Goal: Task Accomplishment & Management: Manage account settings

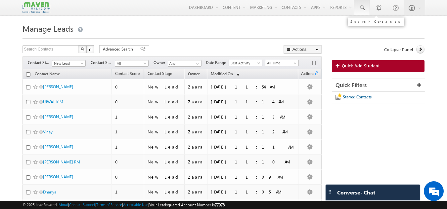
click at [363, 4] on link at bounding box center [362, 7] width 16 height 15
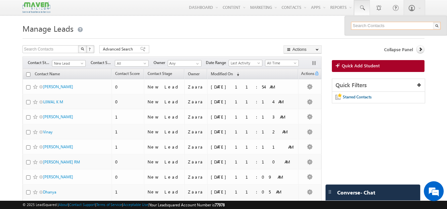
click at [366, 26] on input "text" at bounding box center [396, 26] width 90 height 8
paste input "6304307928"
type input "6304307928"
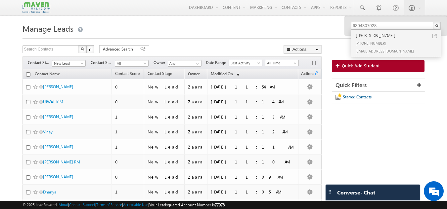
click at [355, 30] on div "6304307928 Harshitha +91-6304307928 hharshu1996@gmail.com" at bounding box center [396, 26] width 90 height 8
click at [358, 41] on div "+91-6304307928" at bounding box center [398, 43] width 89 height 8
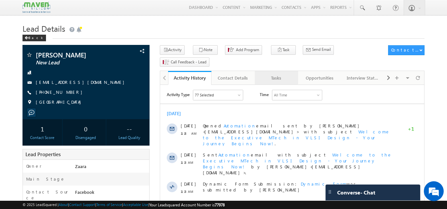
click at [278, 71] on link "Tasks" at bounding box center [276, 78] width 43 height 14
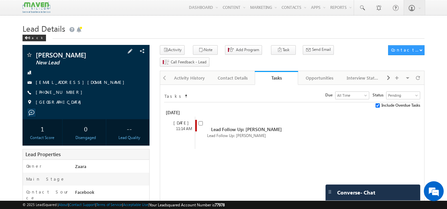
click at [68, 93] on span "[PHONE_NUMBER]" at bounding box center [61, 92] width 50 height 7
click at [70, 92] on div "[PHONE_NUMBER]" at bounding box center [86, 92] width 121 height 7
click at [58, 93] on span "+91-6304307928" at bounding box center [61, 92] width 50 height 7
click at [64, 91] on span "+91-6304307928" at bounding box center [61, 92] width 50 height 7
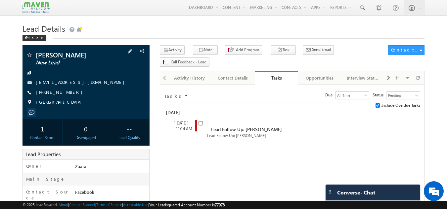
click at [67, 91] on span "+91-6304307928" at bounding box center [61, 92] width 50 height 7
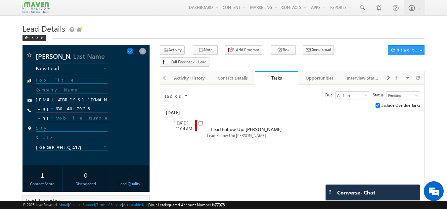
click at [67, 109] on input "6304307928" at bounding box center [72, 109] width 72 height 8
click at [54, 61] on input "Harshitha" at bounding box center [53, 58] width 35 height 12
click at [134, 54] on span at bounding box center [129, 51] width 7 height 7
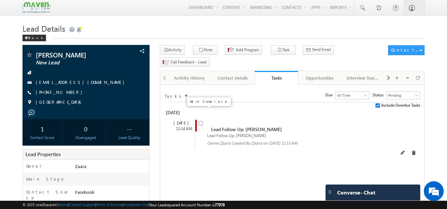
click at [200, 121] on input "checkbox" at bounding box center [200, 123] width 4 height 4
checkbox input "false"
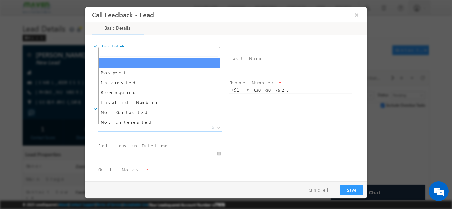
click at [159, 125] on span "X" at bounding box center [159, 128] width 123 height 7
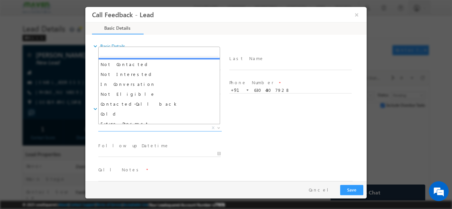
scroll to position [48, 0]
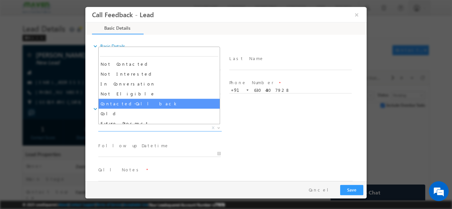
select select "Contacted-Call back"
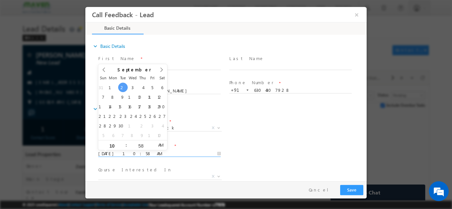
click at [132, 152] on input "02/09/2025 10:58 AM" at bounding box center [159, 154] width 122 height 7
type input "03/09/2025 10:58 AM"
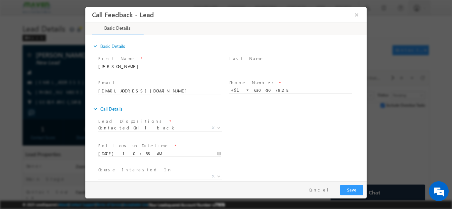
click at [250, 144] on div "Follow up Datetime * 03/09/2025 10:58 AM Program Type * Long Term Short Term X" at bounding box center [232, 153] width 270 height 24
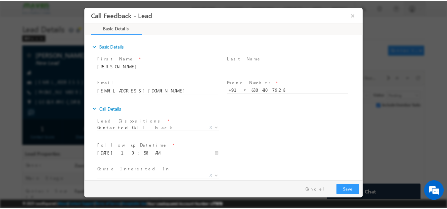
scroll to position [35, 0]
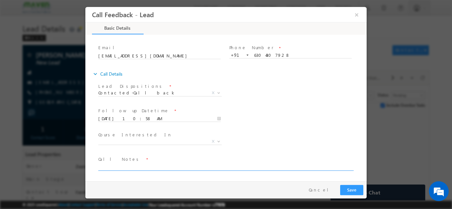
click at [159, 168] on textarea at bounding box center [225, 167] width 254 height 8
type textarea "Call back on 2nd Sep she is busy"
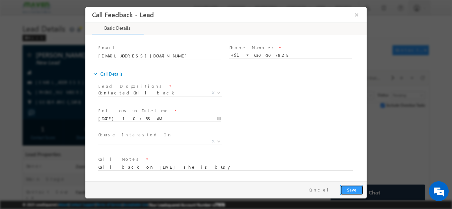
click at [358, 190] on button "Save" at bounding box center [351, 190] width 23 height 10
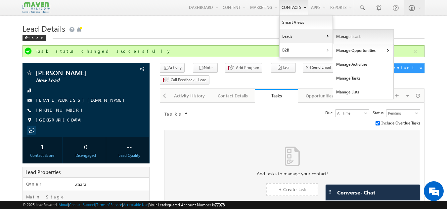
click at [344, 39] on link "Manage Leads" at bounding box center [363, 37] width 61 height 14
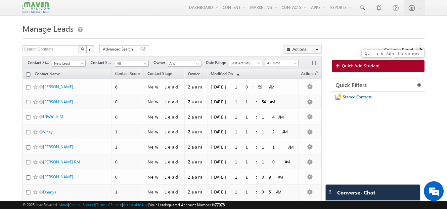
click at [363, 70] on link "Quick Add Student" at bounding box center [378, 66] width 93 height 12
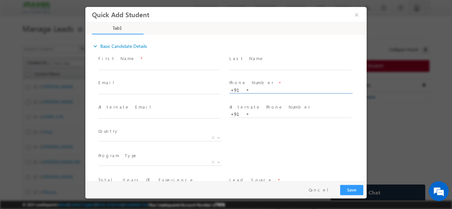
click at [251, 89] on input "text" at bounding box center [290, 90] width 122 height 7
paste input "8220557522"
type input "8220557522"
click at [257, 83] on span "Phone Number *" at bounding box center [290, 82] width 122 height 7
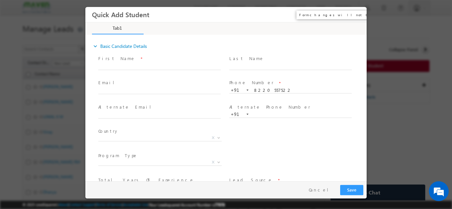
click at [357, 13] on button "×" at bounding box center [356, 14] width 11 height 12
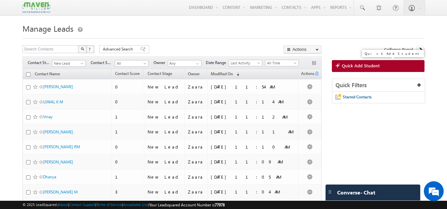
click at [361, 65] on span "Quick Add Student" at bounding box center [361, 66] width 38 height 6
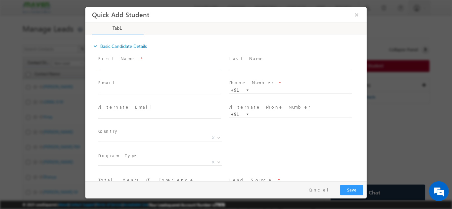
click at [133, 65] on input "text" at bounding box center [159, 66] width 122 height 7
click at [137, 66] on input "Er Saranya Pugal smsweety18@gmail.com 8220557522" at bounding box center [159, 66] width 122 height 7
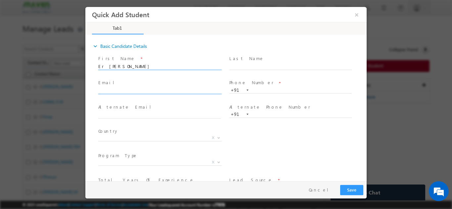
type input "Er Saranya Pugal 8220557522"
click input "text"
paste input "smsweety18@gmail.com"
type input "smsweety18@gmail.com"
click at [157, 66] on input "Er Saranya Pugal 8220557522" at bounding box center [159, 66] width 122 height 7
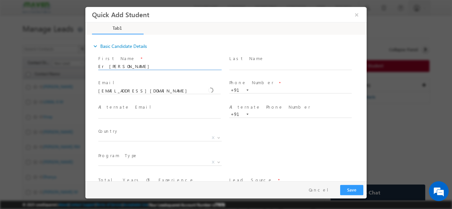
click at [157, 66] on input "Er Saranya Pugal 8220557522" at bounding box center [159, 66] width 122 height 7
type input "Er Saranya Pugal"
click at [264, 91] on input "text" at bounding box center [290, 90] width 122 height 7
paste input "8220557522"
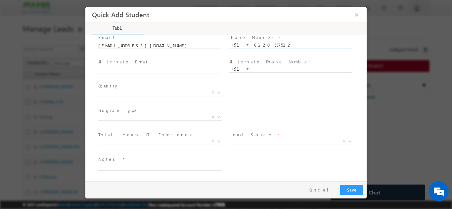
type input "8220557522"
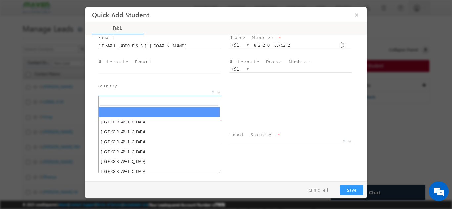
click at [172, 93] on span "X" at bounding box center [159, 92] width 123 height 7
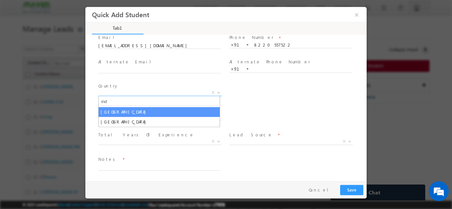
type input "ind"
select select "India"
select select
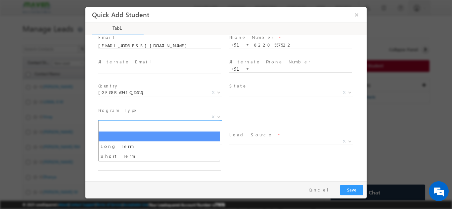
click at [156, 118] on span "X" at bounding box center [159, 117] width 123 height 7
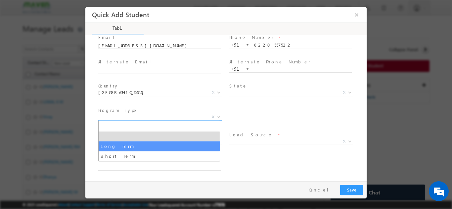
select select "Long Term"
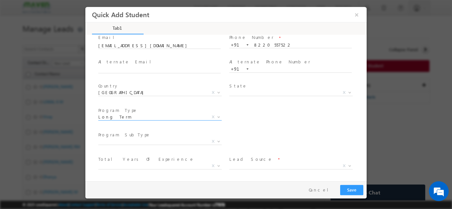
scroll to position [70, 0]
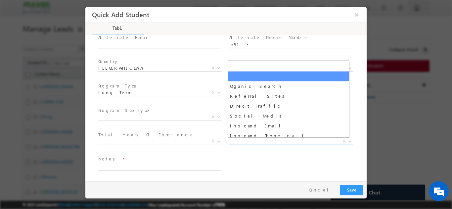
click at [238, 143] on span "X" at bounding box center [290, 141] width 123 height 7
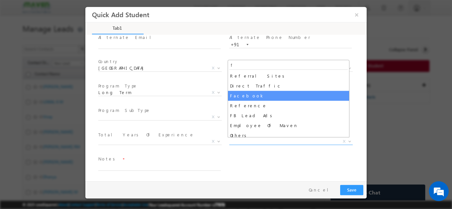
type input "f"
select select "Facebook"
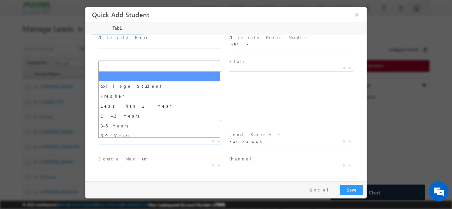
click at [152, 143] on span "X" at bounding box center [159, 141] width 123 height 7
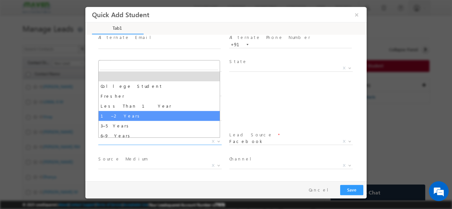
select select "1–2 Years"
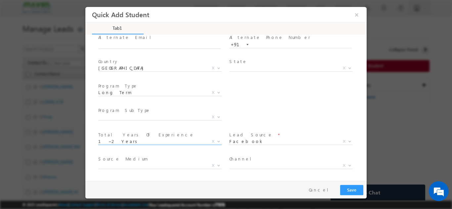
scroll to position [94, 0]
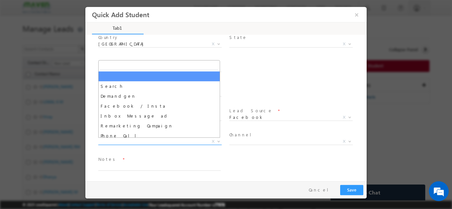
click at [180, 142] on span "X" at bounding box center [159, 141] width 123 height 7
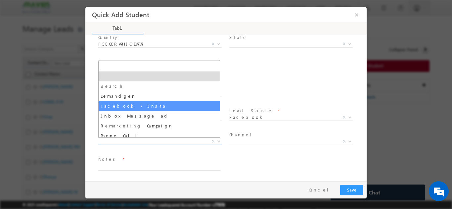
select select "Facebook / Insta"
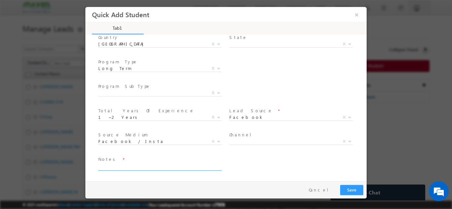
click at [158, 163] on textarea at bounding box center [159, 167] width 122 height 8
type textarea "K"
type textarea "Lead added"
click at [352, 191] on button "Save" at bounding box center [351, 190] width 23 height 10
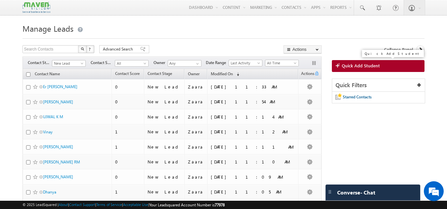
click at [356, 67] on span "Quick Add Student" at bounding box center [361, 66] width 38 height 6
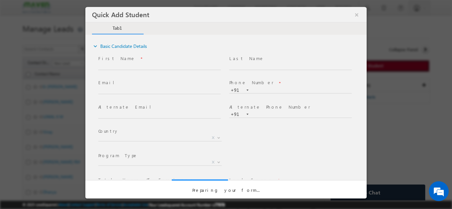
scroll to position [0, 0]
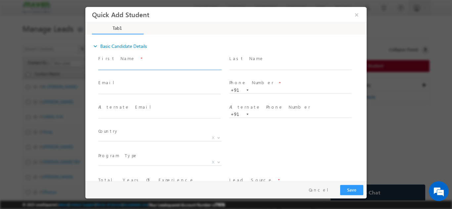
click at [139, 65] on input "text" at bounding box center [159, 66] width 122 height 7
drag, startPoint x: 130, startPoint y: 66, endPoint x: 181, endPoint y: 65, distance: 51.3
click at [181, 65] on input "Reshma Reddy Kasireddy reshma.scaler@gmail.com 7396553435" at bounding box center [159, 66] width 122 height 7
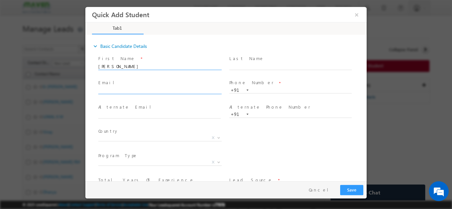
type input "Reshma Reddy Kasireddy 7396553435"
click input "text"
paste input "reshma.scaler@gmail.com"
type input "reshma.scaler@gmail.com"
click at [167, 66] on input "Reshma Reddy Kasireddy 7396553435" at bounding box center [159, 66] width 122 height 7
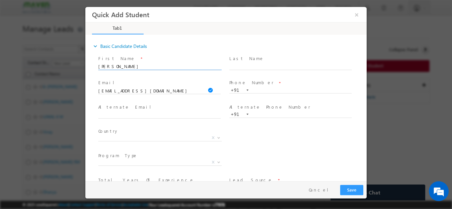
click at [167, 66] on input "Reshma Reddy Kasireddy 7396553435" at bounding box center [159, 66] width 122 height 7
type input "Reshma Reddy Kasireddy"
click at [262, 88] on input "text" at bounding box center [290, 90] width 122 height 7
paste input "7396553435"
type input "7396553435"
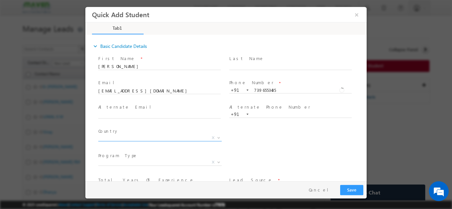
click at [151, 142] on span "X" at bounding box center [159, 139] width 123 height 7
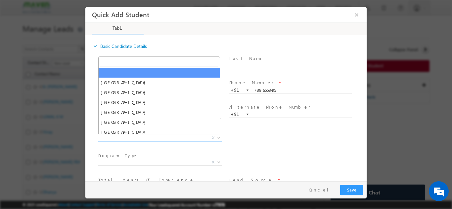
click at [152, 139] on span "X" at bounding box center [159, 138] width 123 height 7
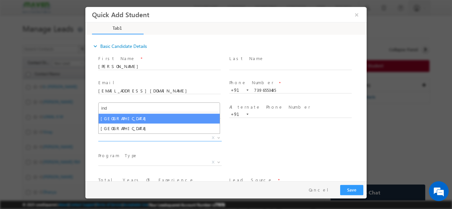
type input "ind"
select select "[GEOGRAPHIC_DATA]"
select select
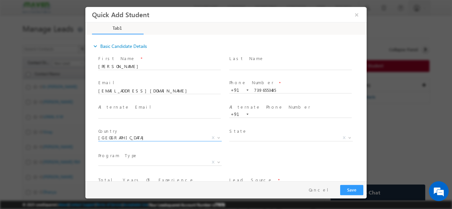
scroll to position [45, 0]
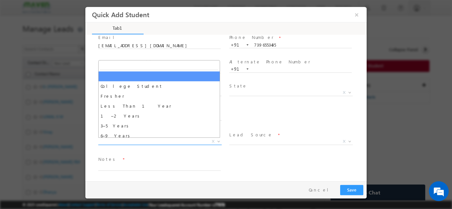
click at [179, 140] on span "X" at bounding box center [159, 141] width 123 height 7
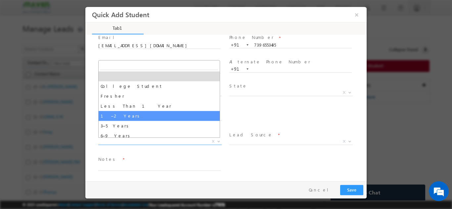
select select "1–2 Years"
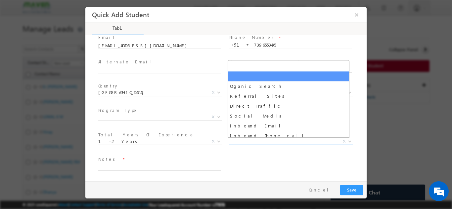
click at [259, 144] on span "X" at bounding box center [290, 141] width 123 height 7
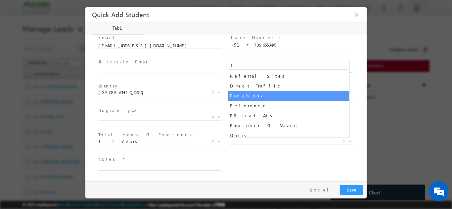
type input "f"
select select "Facebook"
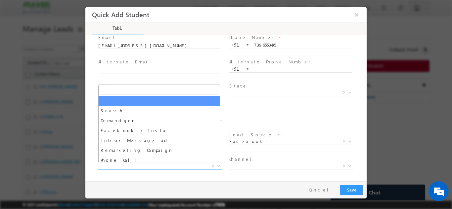
click at [154, 163] on span "X" at bounding box center [159, 166] width 123 height 7
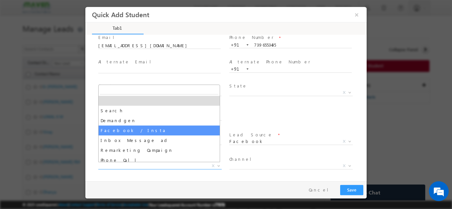
select select "Facebook / Insta"
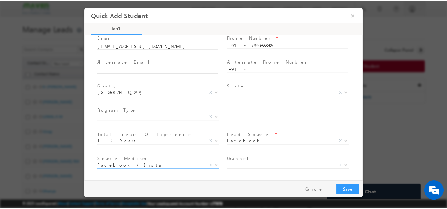
scroll to position [70, 0]
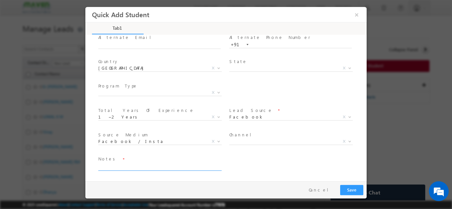
click at [188, 169] on textarea at bounding box center [159, 167] width 122 height 8
type textarea "Lead added"
click at [348, 188] on button "Save" at bounding box center [351, 190] width 23 height 10
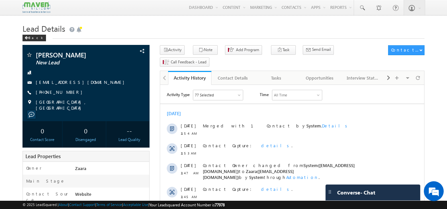
click at [103, 125] on div "0" at bounding box center [85, 131] width 37 height 12
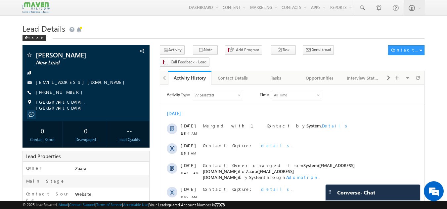
click at [103, 125] on div "0" at bounding box center [85, 131] width 37 height 12
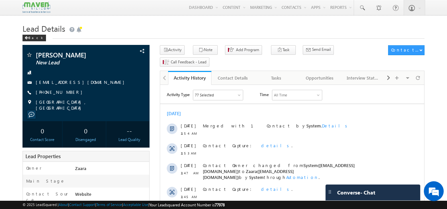
click at [103, 125] on div "0" at bounding box center [85, 131] width 37 height 12
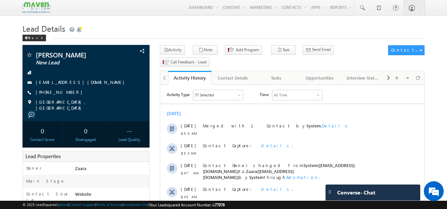
click at [103, 125] on div "0" at bounding box center [85, 131] width 37 height 12
click at [104, 122] on div "0 Disengaged" at bounding box center [86, 134] width 40 height 26
click at [113, 36] on div "Back" at bounding box center [223, 36] width 402 height 4
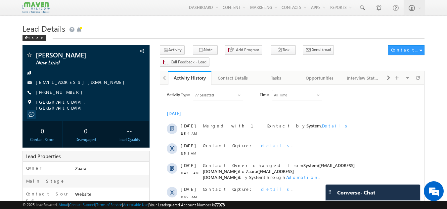
click at [119, 29] on h1 "Lead Details" at bounding box center [223, 28] width 402 height 13
click at [132, 34] on h1 "Lead Details" at bounding box center [223, 28] width 402 height 13
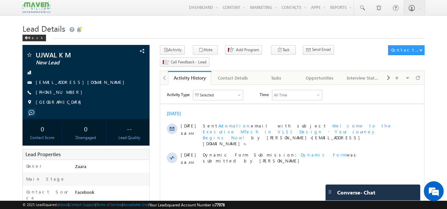
click at [209, 32] on h1 "Lead Details" at bounding box center [223, 28] width 402 height 13
click at [208, 174] on html "Activity Type 77 Selected Select All Sales Activities 1 Sales Activity Opportun…" at bounding box center [292, 129] width 264 height 89
click at [276, 74] on div "Tasks" at bounding box center [276, 78] width 32 height 8
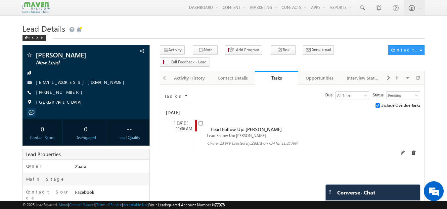
click at [201, 120] on span at bounding box center [201, 126] width 7 height 12
click at [199, 120] on span at bounding box center [201, 126] width 7 height 12
click at [201, 121] on input "checkbox" at bounding box center [200, 123] width 4 height 4
checkbox input "false"
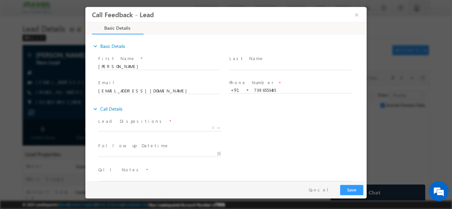
scroll to position [11, 0]
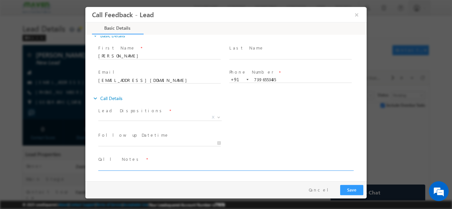
click at [146, 164] on textarea at bounding box center [225, 167] width 254 height 8
type textarea "Btech 2018 pass out / Over all 1.6 years /"
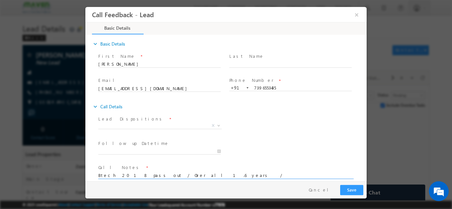
scroll to position [0, 0]
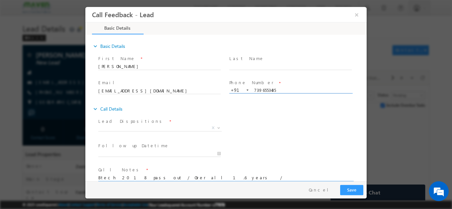
click at [268, 91] on input "7396553435" at bounding box center [290, 90] width 122 height 7
click at [237, 76] on span at bounding box center [290, 72] width 122 height 7
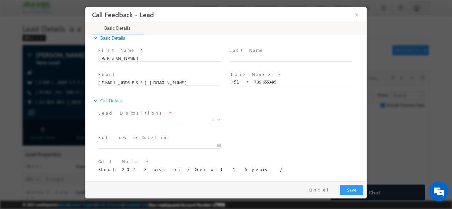
scroll to position [11, 0]
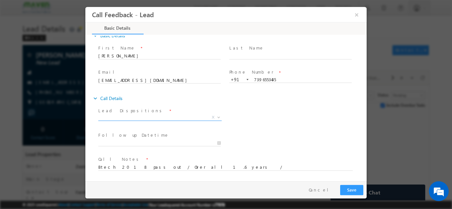
click at [120, 116] on span "X" at bounding box center [159, 117] width 123 height 7
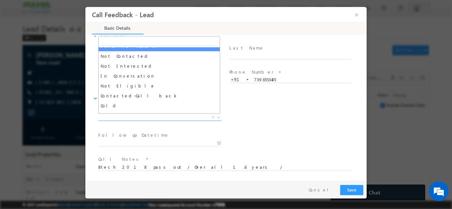
scroll to position [46, 0]
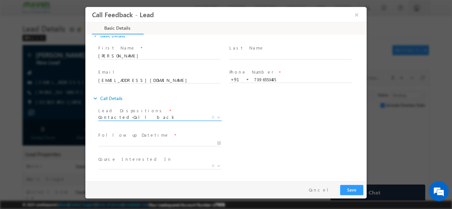
click at [140, 119] on span "Contacted-Call back" at bounding box center [152, 117] width 108 height 6
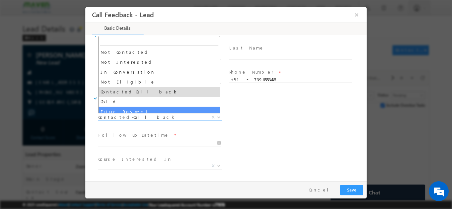
scroll to position [41, 0]
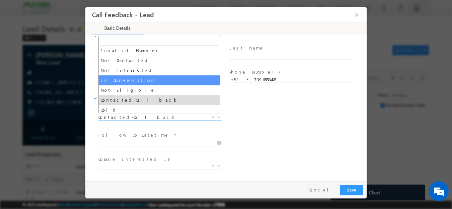
select select "In Conversation"
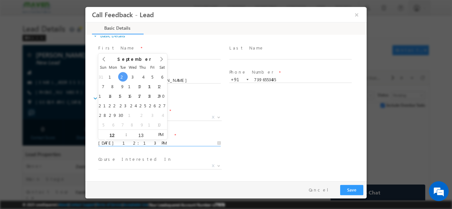
click at [148, 145] on input "02/09/2025 12:13 PM" at bounding box center [159, 143] width 122 height 7
type input "04/09/2025 12:13 PM"
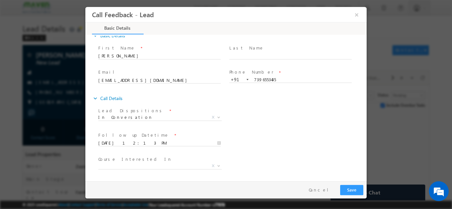
click at [258, 136] on div "Follow up Datetime * 04/09/2025 12:13 PM Program Type * Long Term Short Term X" at bounding box center [232, 142] width 270 height 24
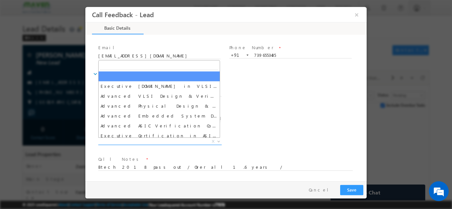
click at [196, 141] on span "X" at bounding box center [159, 141] width 123 height 7
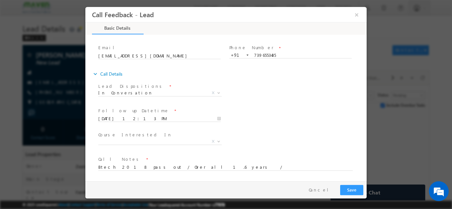
click at [256, 131] on div "Course Interested In * Executive M.Tech in VLSI Design Advanced VLSI Design & V…" at bounding box center [232, 142] width 270 height 24
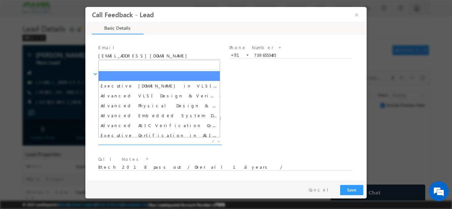
click at [159, 142] on span "X" at bounding box center [159, 141] width 123 height 7
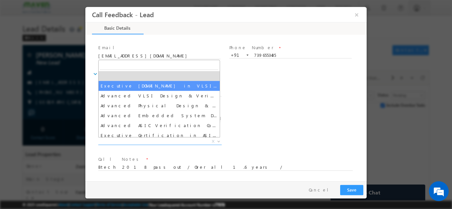
select select "Executive [DOMAIN_NAME] in VLSI Design"
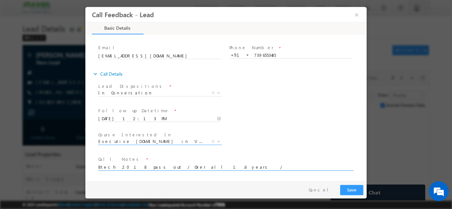
click at [209, 165] on textarea "Btech 2018 pass out / Over all 1.6 years /" at bounding box center [225, 167] width 254 height 8
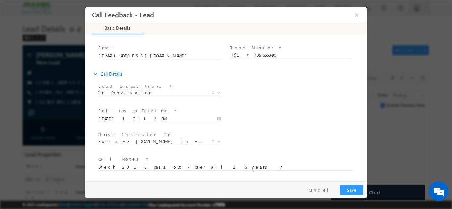
click at [210, 171] on span at bounding box center [221, 173] width 247 height 7
click at [209, 169] on textarea "Btech 2018 pass out / Over all 1.6 years /" at bounding box center [225, 167] width 254 height 8
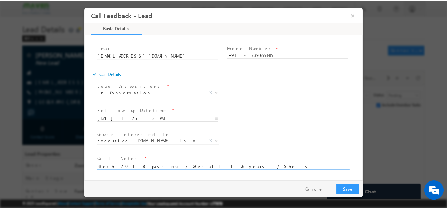
scroll to position [1, 0]
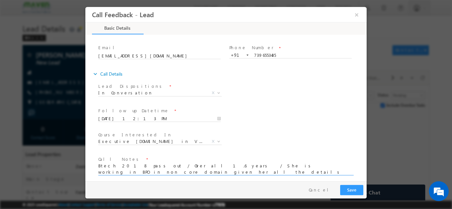
type textarea "Btech 2018 pass out / Over all 1.6 years / She is working in BPO in non core do…"
click at [358, 188] on button "Save" at bounding box center [351, 190] width 23 height 10
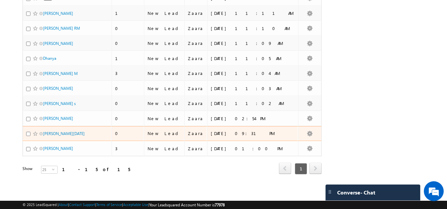
scroll to position [116, 0]
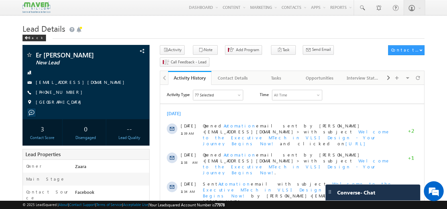
click at [206, 32] on h1 "Lead Details" at bounding box center [223, 28] width 402 height 13
click at [291, 74] on div "Tasks" at bounding box center [276, 78] width 32 height 8
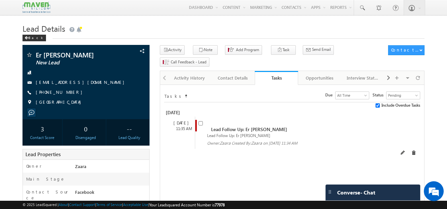
click at [201, 120] on span at bounding box center [201, 126] width 7 height 12
click at [201, 121] on input "checkbox" at bounding box center [200, 123] width 4 height 4
checkbox input "false"
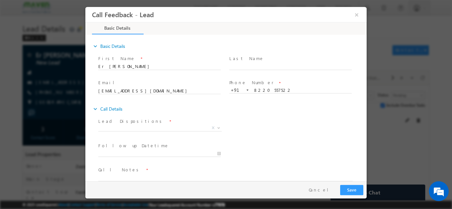
scroll to position [11, 0]
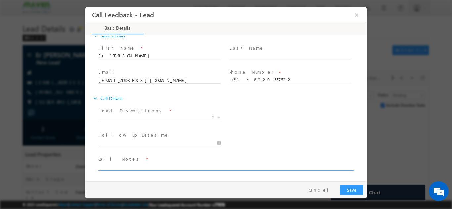
click at [129, 166] on textarea at bounding box center [225, 167] width 254 height 8
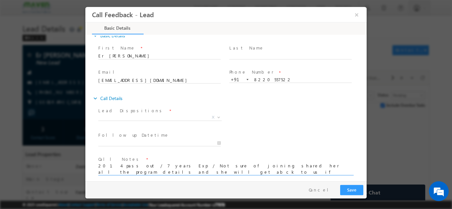
scroll to position [1, 0]
type textarea "2014 pass out / 7 years Exp / Not sure of joining shared her all the program de…"
click at [143, 116] on span "X" at bounding box center [159, 117] width 123 height 7
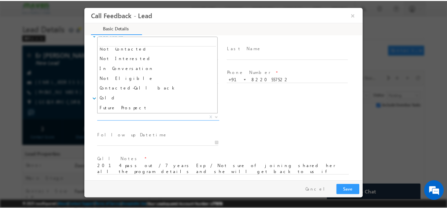
scroll to position [63, 0]
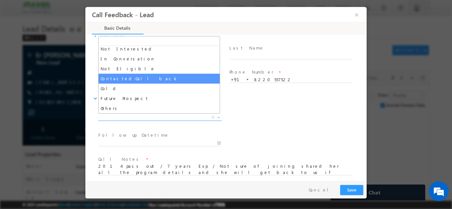
select select "Contacted-Call back"
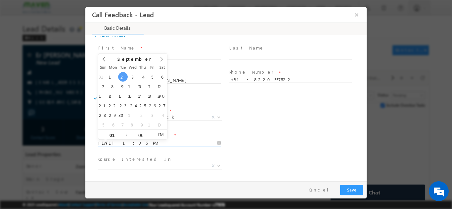
click at [149, 143] on input "02/09/2025 1:06 PM" at bounding box center [159, 143] width 122 height 7
click at [137, 77] on div "31 1 2 3 4 5 6 7 8 9 10 11 12 13 14 15 16 17 18 19 20 21 22 23 24 25 26 27 28 2…" at bounding box center [132, 101] width 69 height 58
type input "03/09/2025 1:06 PM"
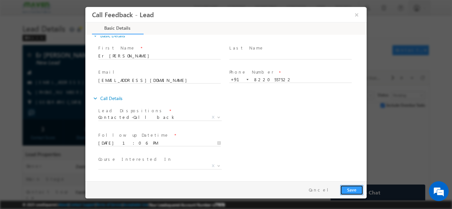
click at [352, 192] on button "Save" at bounding box center [351, 190] width 23 height 10
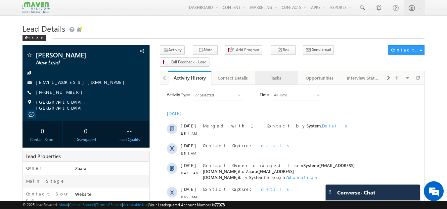
click at [279, 74] on div "Tasks" at bounding box center [276, 78] width 32 height 8
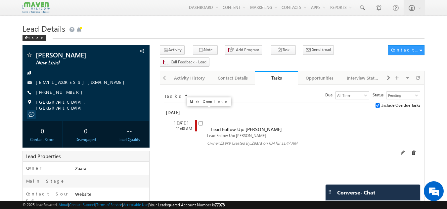
click at [200, 121] on input "checkbox" at bounding box center [200, 123] width 4 height 4
checkbox input "false"
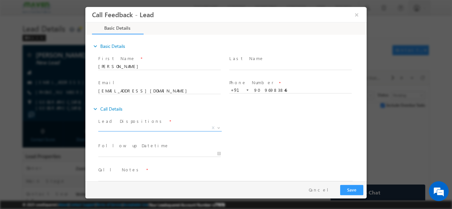
click at [161, 126] on span "X" at bounding box center [159, 128] width 123 height 7
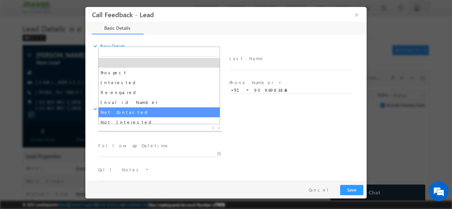
select select "Not Contacted"
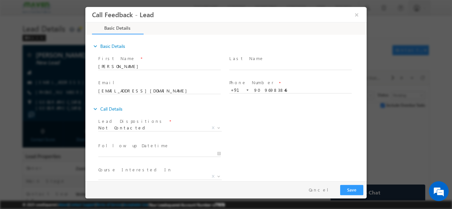
drag, startPoint x: 154, startPoint y: 149, endPoint x: 152, endPoint y: 155, distance: 6.7
click at [152, 155] on div at bounding box center [162, 154] width 128 height 8
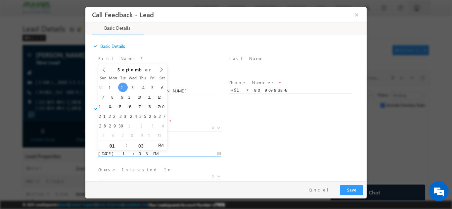
click at [152, 155] on input "[DATE] 1:03 PM" at bounding box center [159, 154] width 122 height 7
type input "[DATE] 1:03 PM"
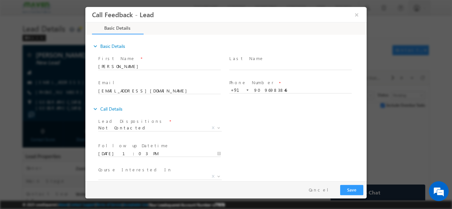
click at [267, 140] on div "Lead Dispositions * Prospect Interested Re-enquired Invalid Number Not Contacte…" at bounding box center [232, 128] width 270 height 24
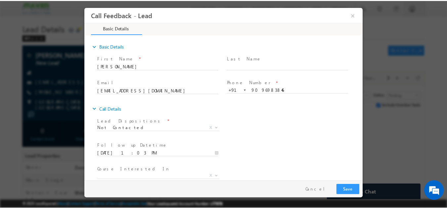
scroll to position [35, 0]
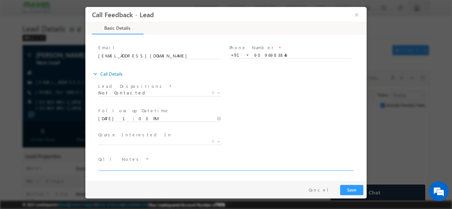
click at [132, 166] on textarea at bounding box center [225, 167] width 254 height 8
type textarea "NPU"
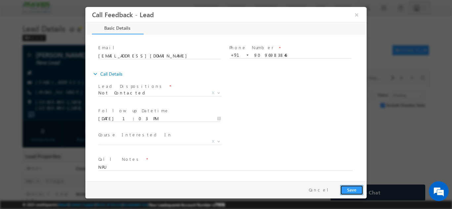
click at [357, 194] on button "Save" at bounding box center [351, 190] width 23 height 10
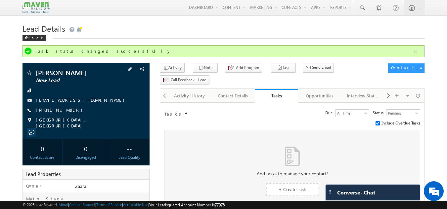
click at [66, 101] on link "azmanvasta46@gmail.com" at bounding box center [82, 100] width 92 height 6
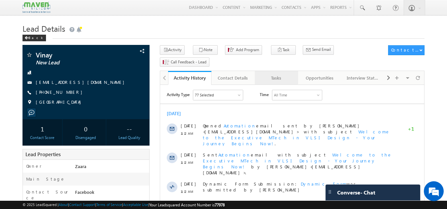
click at [272, 74] on div "Tasks" at bounding box center [276, 78] width 32 height 8
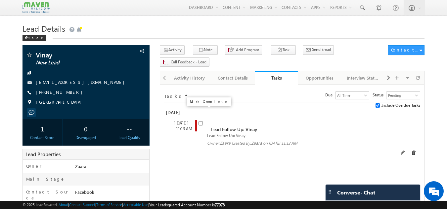
click at [201, 121] on input "checkbox" at bounding box center [200, 123] width 4 height 4
checkbox input "false"
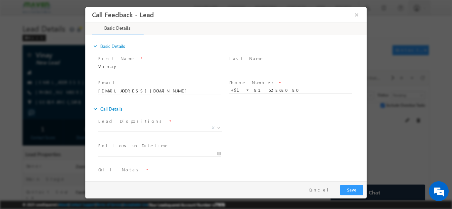
scroll to position [11, 0]
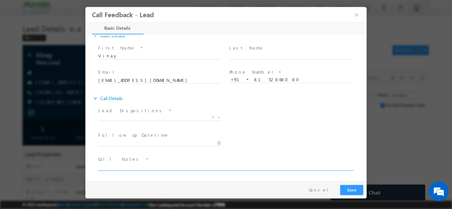
click at [121, 166] on textarea at bounding box center [225, 167] width 254 height 8
type textarea "Btech 2017"
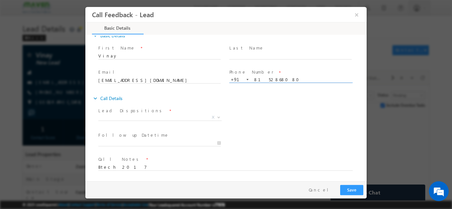
click at [262, 80] on input "8152868080" at bounding box center [290, 79] width 122 height 7
click at [270, 111] on div "Lead Dispositions * Prospect Interested Re-enquired Invalid Number Not Contacte…" at bounding box center [232, 118] width 270 height 24
click at [143, 145] on input "02/09/2025 12:51 PM" at bounding box center [159, 143] width 122 height 7
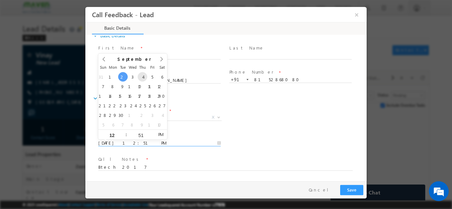
type input "04/09/2025 12:51 PM"
click at [252, 128] on div "Lead Dispositions * Prospect Interested Re-enquired Invalid Number Not Contacte…" at bounding box center [232, 118] width 270 height 24
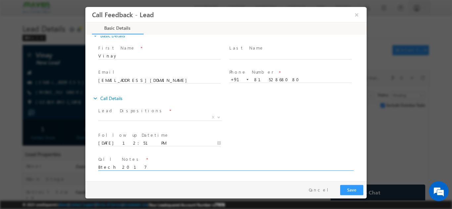
click at [176, 165] on textarea "Btech 2017" at bounding box center [225, 167] width 254 height 8
click at [266, 169] on textarea "Btech 2017 / with over all 7 years of Exp but looking for the program with 100%…" at bounding box center [225, 167] width 254 height 8
click at [284, 169] on textarea "Btech 2017 / with over all 7 years of Exp but looking for the program with 100%…" at bounding box center [225, 167] width 254 height 8
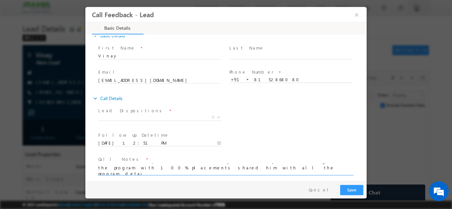
scroll to position [1, 0]
click at [168, 171] on textarea "Btech 2017 / with over all 7 years of Exp but looking for the program with 100%…" at bounding box center [225, 169] width 254 height 12
type textarea "Btech 2017 / with over all 7 years of Exp but looking for the program with 100%…"
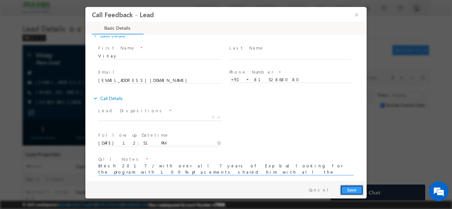
click at [345, 189] on button "Save" at bounding box center [351, 190] width 23 height 10
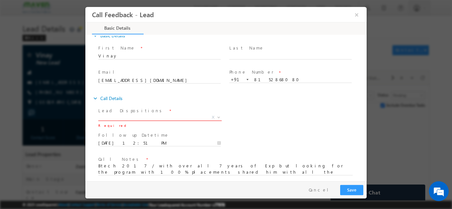
click at [152, 118] on span "X" at bounding box center [159, 117] width 123 height 7
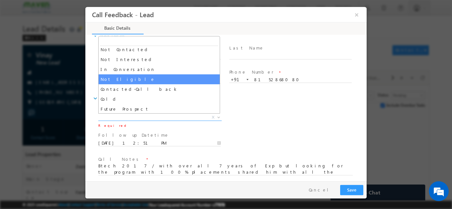
scroll to position [63, 0]
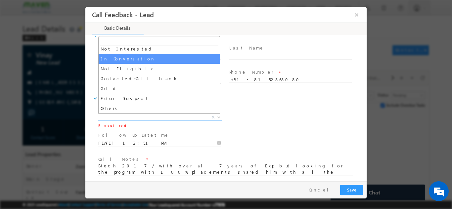
select select "In Conversation"
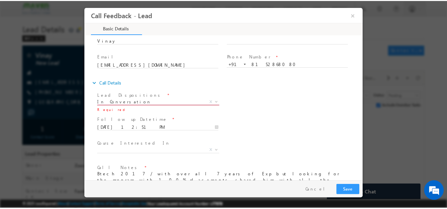
scroll to position [40, 0]
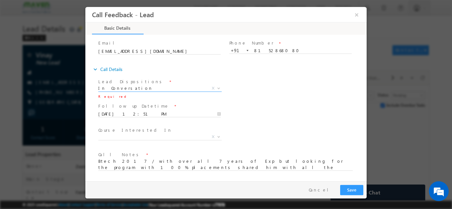
click at [146, 118] on span at bounding box center [159, 120] width 122 height 7
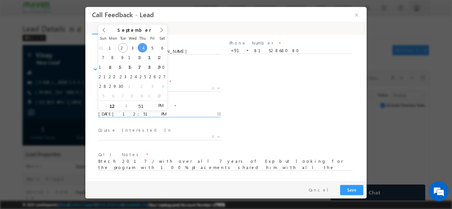
click at [147, 115] on input "04/09/2025 12:51 PM" at bounding box center [159, 114] width 122 height 7
type input "03/09/2025 12:51 PM"
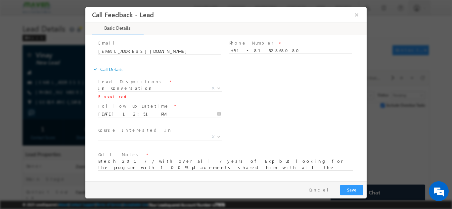
click at [271, 92] on div "Lead Dispositions * Prospect Interested Re-enquired Invalid Number Not Contacte…" at bounding box center [232, 89] width 270 height 24
click at [349, 189] on button "Save" at bounding box center [351, 190] width 23 height 10
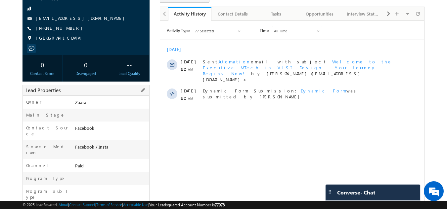
scroll to position [31, 0]
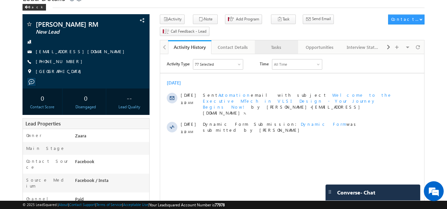
click at [283, 43] on div "Tasks" at bounding box center [276, 47] width 32 height 8
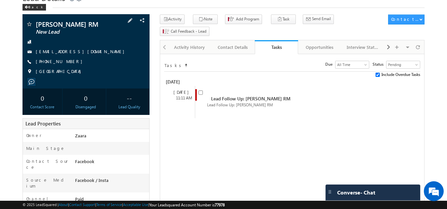
click at [64, 63] on span "[PHONE_NUMBER]" at bounding box center [61, 62] width 50 height 7
click at [77, 51] on link "[EMAIL_ADDRESS][DOMAIN_NAME]" at bounding box center [82, 52] width 92 height 6
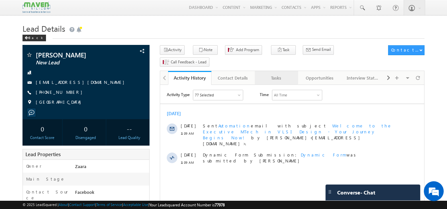
click at [276, 74] on div "Tasks" at bounding box center [276, 78] width 32 height 8
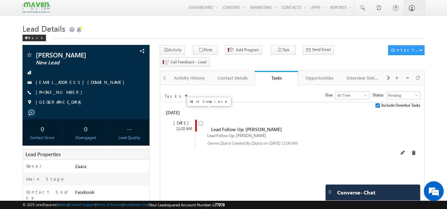
click at [200, 121] on input "checkbox" at bounding box center [200, 123] width 4 height 4
checkbox input "false"
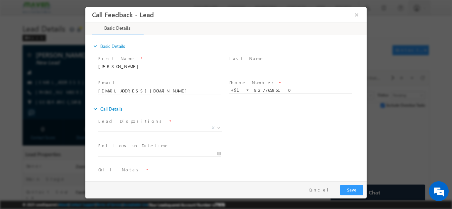
scroll to position [11, 0]
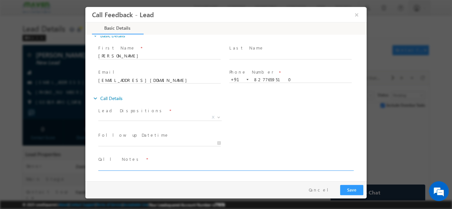
click at [159, 169] on textarea at bounding box center [225, 167] width 254 height 8
click at [151, 169] on textarea "Btech 2019 / Over all" at bounding box center [225, 167] width 254 height 8
click at [124, 168] on textarea "Btech 2019 / Over all" at bounding box center [225, 167] width 254 height 8
click at [191, 166] on textarea "Btech 2019 / Mtech in VLSI / Over all" at bounding box center [225, 167] width 254 height 8
type textarea "Btech 2019 / Mtech in VLSI / Over all 3"
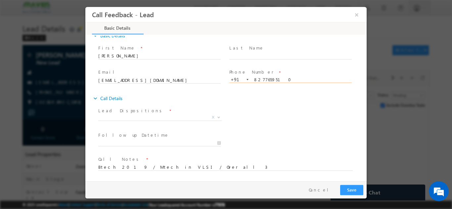
click at [262, 80] on input "8277659510" at bounding box center [290, 79] width 122 height 7
drag, startPoint x: 124, startPoint y: 54, endPoint x: 96, endPoint y: 59, distance: 29.1
click at [96, 59] on div "First Name * [PERSON_NAME] Last Name * Email * [EMAIL_ADDRESS][DOMAIN_NAME]" at bounding box center [229, 67] width 275 height 49
drag, startPoint x: 103, startPoint y: 58, endPoint x: 94, endPoint y: 60, distance: 9.0
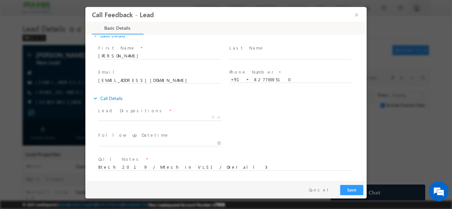
click at [94, 60] on div "First Name * [PERSON_NAME] Last Name * Email * [EMAIL_ADDRESS][DOMAIN_NAME]" at bounding box center [229, 67] width 275 height 49
drag, startPoint x: 121, startPoint y: 57, endPoint x: 98, endPoint y: 57, distance: 23.2
click at [98, 57] on div "First Name * [PERSON_NAME]" at bounding box center [162, 55] width 131 height 24
click at [265, 111] on div "Lead Dispositions * Prospect Interested Re-enquired Invalid Number Not Contacte…" at bounding box center [232, 118] width 270 height 24
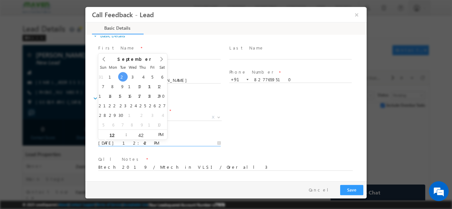
click at [136, 143] on input "[DATE] 12:42 PM" at bounding box center [159, 143] width 122 height 7
type input "[DATE] 12:42 PM"
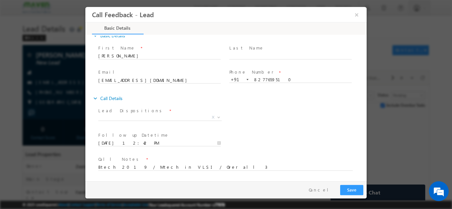
click at [301, 137] on div "Follow up Datetime * 03/09/2025 12:42 PM Program Type * Long Term Short Term X" at bounding box center [232, 142] width 270 height 24
click at [217, 164] on textarea "Btech 2019 / Mtech in VLSI / Over all 3" at bounding box center [225, 167] width 254 height 8
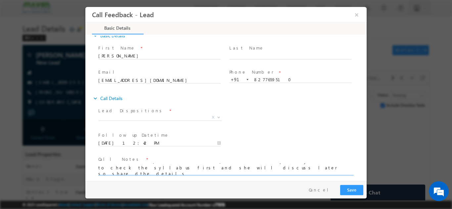
scroll to position [1, 0]
click at [322, 166] on textarea "Btech 2019 / Mtech in VLSI / Over all 3 Exp she just wants to check the syllabu…" at bounding box center [225, 169] width 254 height 12
click at [123, 169] on textarea "Btech 2019 / Mtech in VLSI / Over all 3 Exp she just wants to check the syllabu…" at bounding box center [225, 169] width 254 height 12
click at [121, 176] on span at bounding box center [221, 178] width 247 height 7
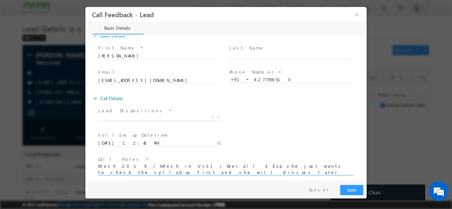
click at [119, 171] on textarea "Btech 2019 / Mtech in VLSI / Over all 3 Exp she just wants to check the syllabu…" at bounding box center [225, 169] width 254 height 12
type textarea "Btech 2019 / Mtech in VLSI / Over all 3 Exp she just wants to check the syllabu…"
click at [354, 191] on button "Save" at bounding box center [351, 190] width 23 height 10
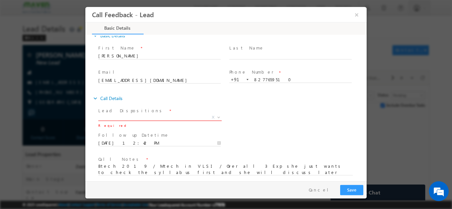
click at [160, 116] on span "X" at bounding box center [159, 117] width 123 height 7
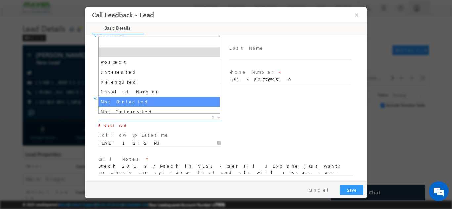
scroll to position [33, 0]
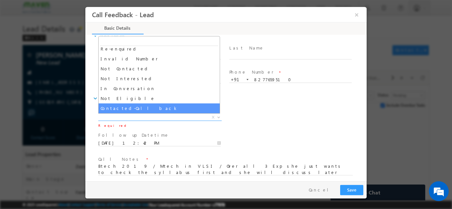
select select "Contacted-Call back"
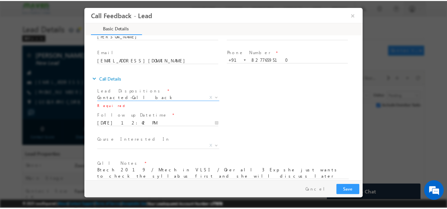
scroll to position [40, 0]
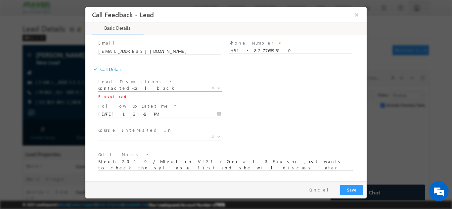
click at [147, 115] on input "03/09/2025 12:42 PM" at bounding box center [159, 114] width 122 height 7
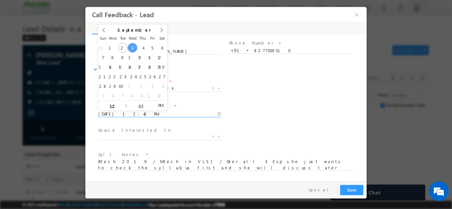
click at [254, 115] on div "Follow up Datetime * 03/09/2025 12:42 PM Program Type * Long Term Short Term X" at bounding box center [232, 113] width 270 height 24
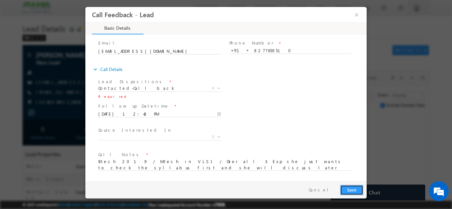
click at [347, 189] on button "Save" at bounding box center [351, 190] width 23 height 10
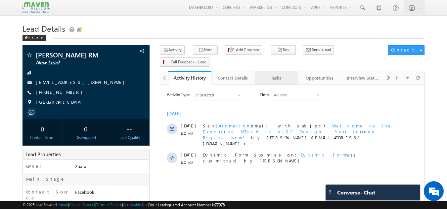
click at [278, 74] on div "Tasks" at bounding box center [276, 78] width 32 height 8
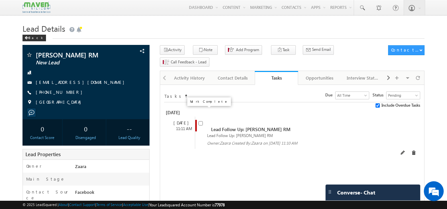
click at [201, 121] on input "checkbox" at bounding box center [200, 123] width 4 height 4
checkbox input "false"
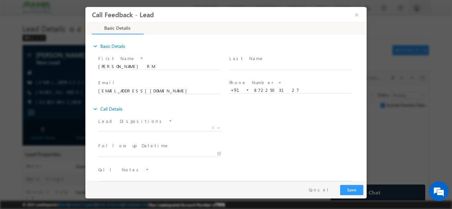
scroll to position [11, 0]
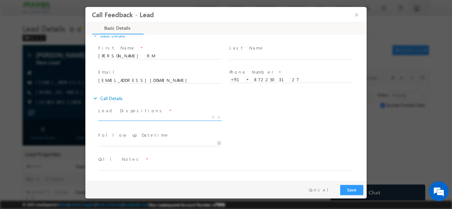
click at [114, 120] on span "X" at bounding box center [159, 117] width 123 height 7
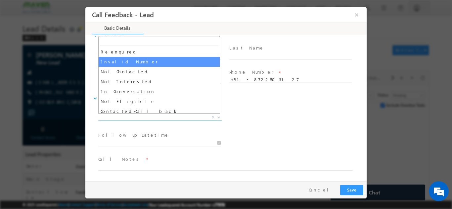
scroll to position [0, 0]
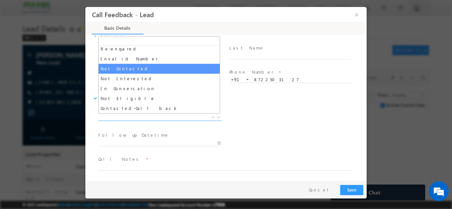
select select "Not Contacted"
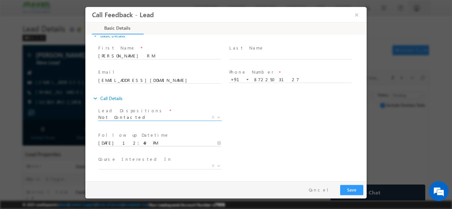
click at [122, 142] on input "02/09/2025 12:49 PM" at bounding box center [159, 143] width 122 height 7
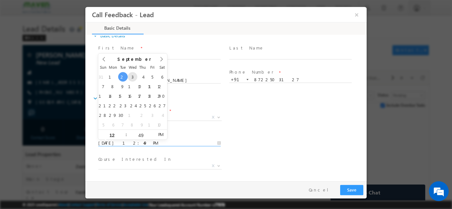
type input "03/09/2025 12:49 PM"
click at [248, 126] on div "Lead Dispositions * Prospect Interested Re-enquired Invalid Number Not Contacte…" at bounding box center [232, 118] width 270 height 24
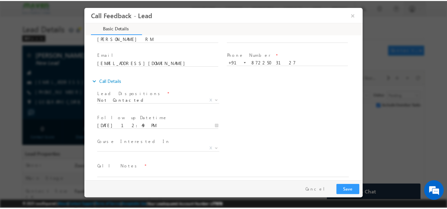
scroll to position [35, 0]
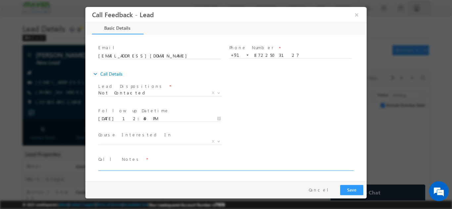
click at [144, 165] on textarea at bounding box center [225, 167] width 254 height 8
type textarea "NPU"
click at [354, 191] on button "Save" at bounding box center [351, 190] width 23 height 10
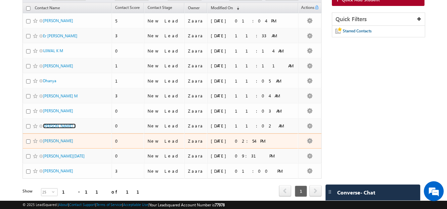
scroll to position [89, 0]
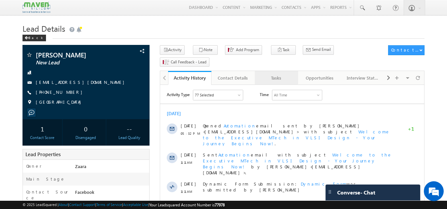
click at [277, 74] on div "Tasks" at bounding box center [276, 78] width 32 height 8
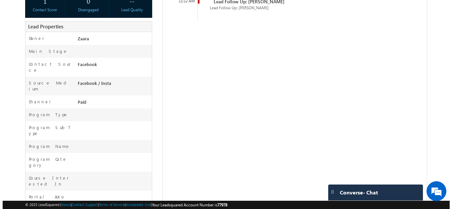
scroll to position [31, 0]
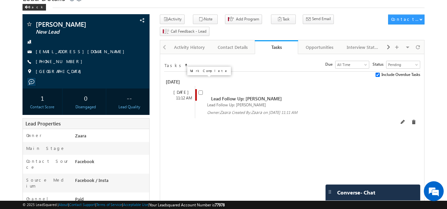
click at [201, 91] on input "checkbox" at bounding box center [200, 93] width 4 height 4
checkbox input "false"
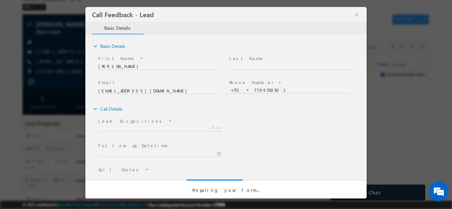
scroll to position [0, 0]
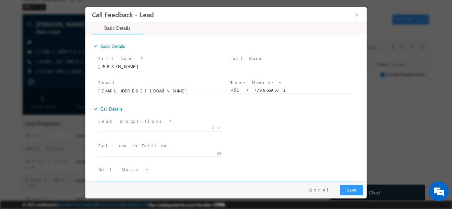
click at [121, 177] on textarea at bounding box center [225, 178] width 254 height 8
click at [176, 178] on textarea "Btech 2016 / Over all 6 Exp / Working in Samsung PD" at bounding box center [225, 178] width 254 height 8
click at [205, 175] on textarea "Btech 2016 / Over all 6 Exp / Working in Client Samsung PD" at bounding box center [225, 178] width 254 height 8
click at [236, 178] on textarea "Btech 2016 / Over all 6 Exp / Working in Client Samsung in PD" at bounding box center [225, 178] width 254 height 8
drag, startPoint x: 291, startPoint y: 176, endPoint x: 272, endPoint y: 167, distance: 21.3
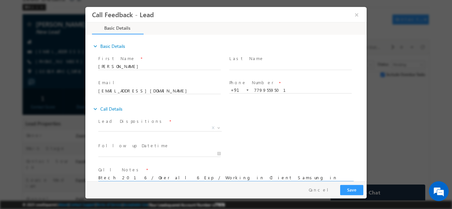
click at [272, 167] on span "Call Notes *" at bounding box center [221, 169] width 247 height 7
click at [299, 180] on textarea "Btech 2016 / Over all 6 Exp / Working in Client Samsung in PD domain and parent…" at bounding box center [225, 178] width 254 height 8
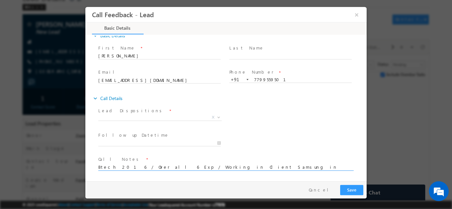
scroll to position [1, 0]
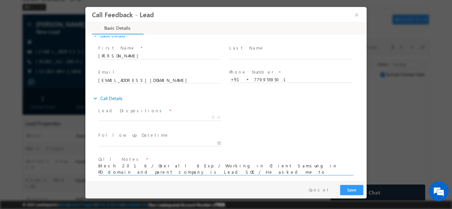
drag, startPoint x: 186, startPoint y: 172, endPoint x: 181, endPoint y: 179, distance: 8.7
click at [180, 181] on span at bounding box center [221, 178] width 247 height 7
click at [185, 172] on textarea "Btech 2016 / Over all 6 Exp / Working in Client Samsung in PD domain and parent…" at bounding box center [225, 169] width 254 height 12
type textarea "Btech 2016 / Over all 6 Exp / Working in Client Samsung in PD domain and parent…"
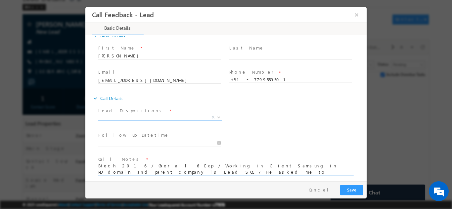
click at [111, 115] on span "X" at bounding box center [159, 117] width 123 height 7
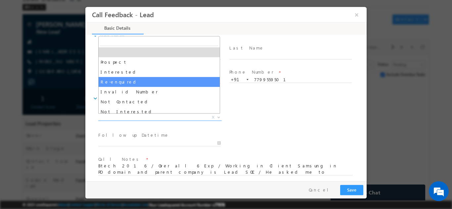
scroll to position [33, 0]
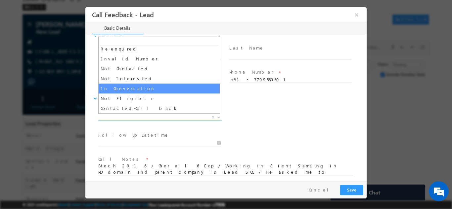
select select "In Conversation"
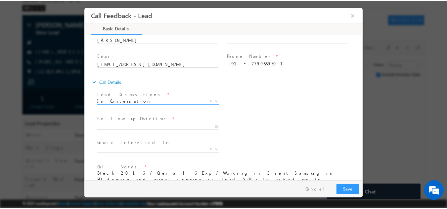
scroll to position [40, 0]
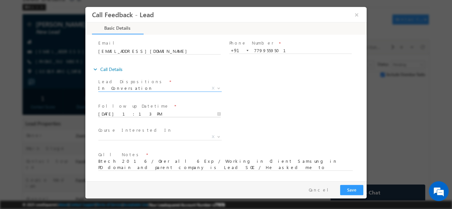
click at [123, 113] on input "02/09/2025 1:13 PM" at bounding box center [159, 114] width 122 height 7
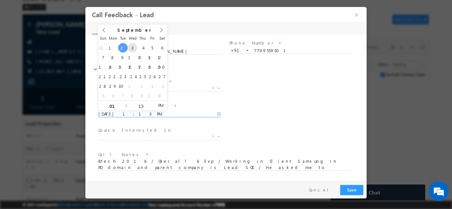
type input "03/09/2025 1:13 PM"
click at [354, 189] on button "Save" at bounding box center [351, 190] width 23 height 10
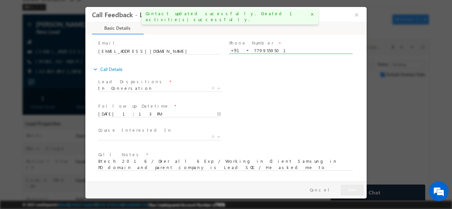
click at [262, 48] on input "7799559501" at bounding box center [290, 50] width 122 height 7
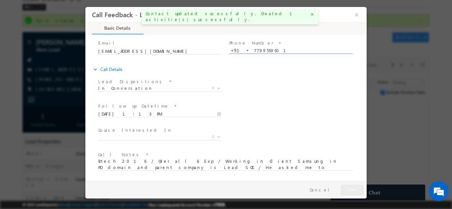
click at [262, 48] on input "7799559501" at bounding box center [290, 50] width 122 height 7
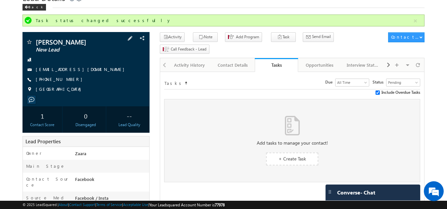
click at [88, 71] on div "kalyansaimenta@gmail.com" at bounding box center [86, 69] width 121 height 7
copy div "kalyansaimenta@gmail.com"
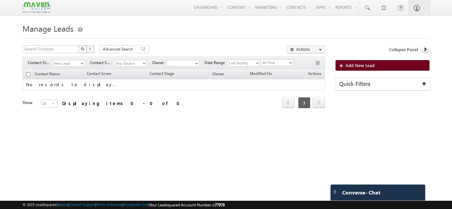
click at [363, 68] on span "Add New Lead" at bounding box center [359, 66] width 29 height 6
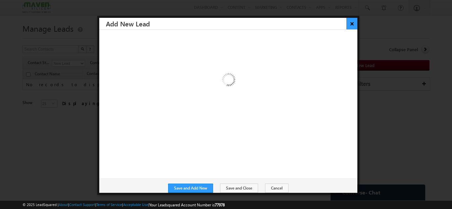
click at [351, 27] on button "×" at bounding box center [351, 24] width 11 height 12
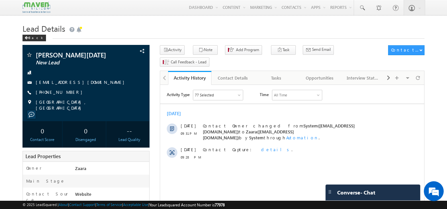
click at [193, 35] on div "Back" at bounding box center [223, 36] width 402 height 4
